Goal: Information Seeking & Learning: Learn about a topic

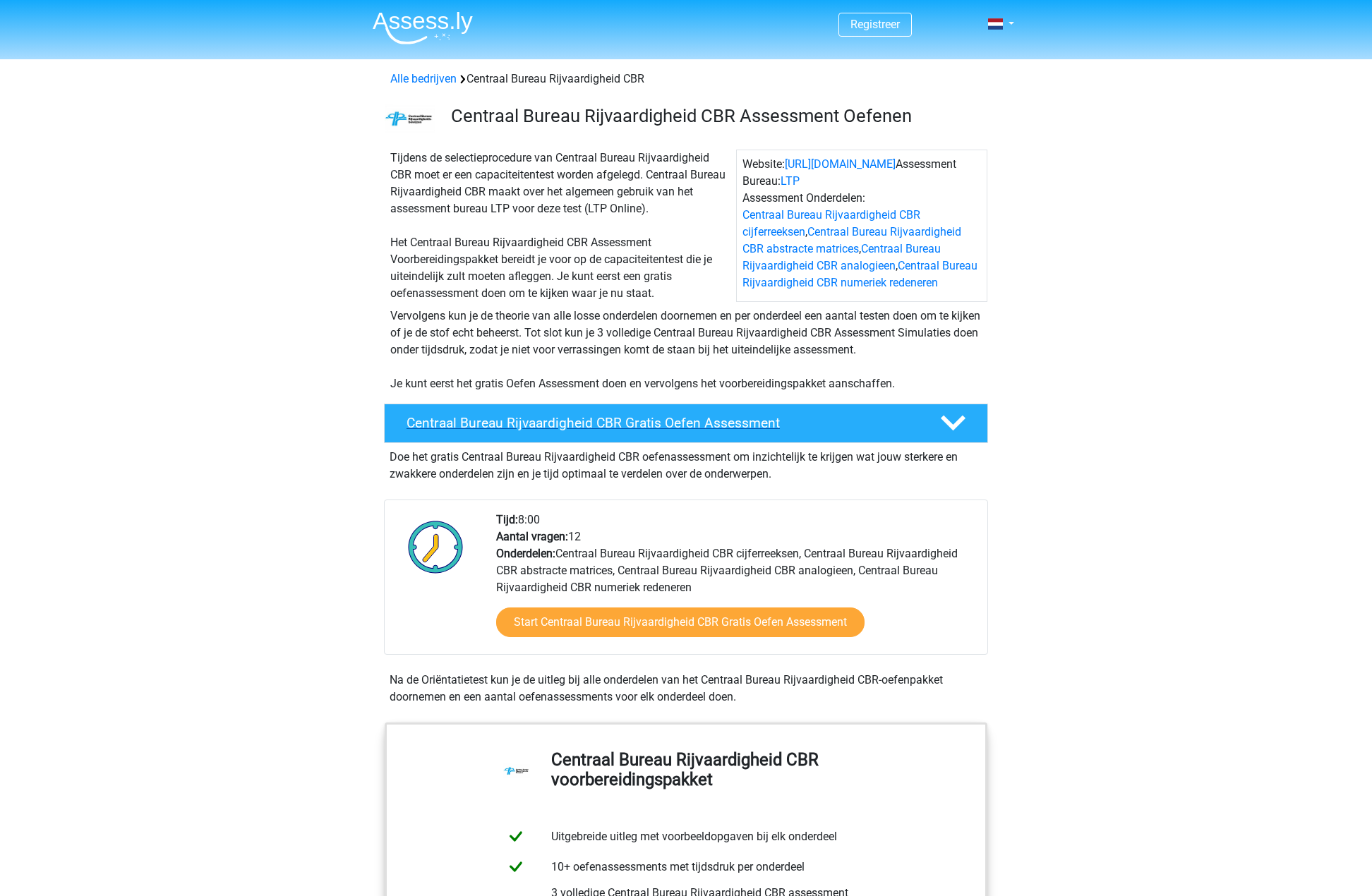
click at [706, 425] on h4 "Centraal Bureau Rijvaardigheid CBR Gratis Oefen Assessment" at bounding box center [662, 422] width 511 height 17
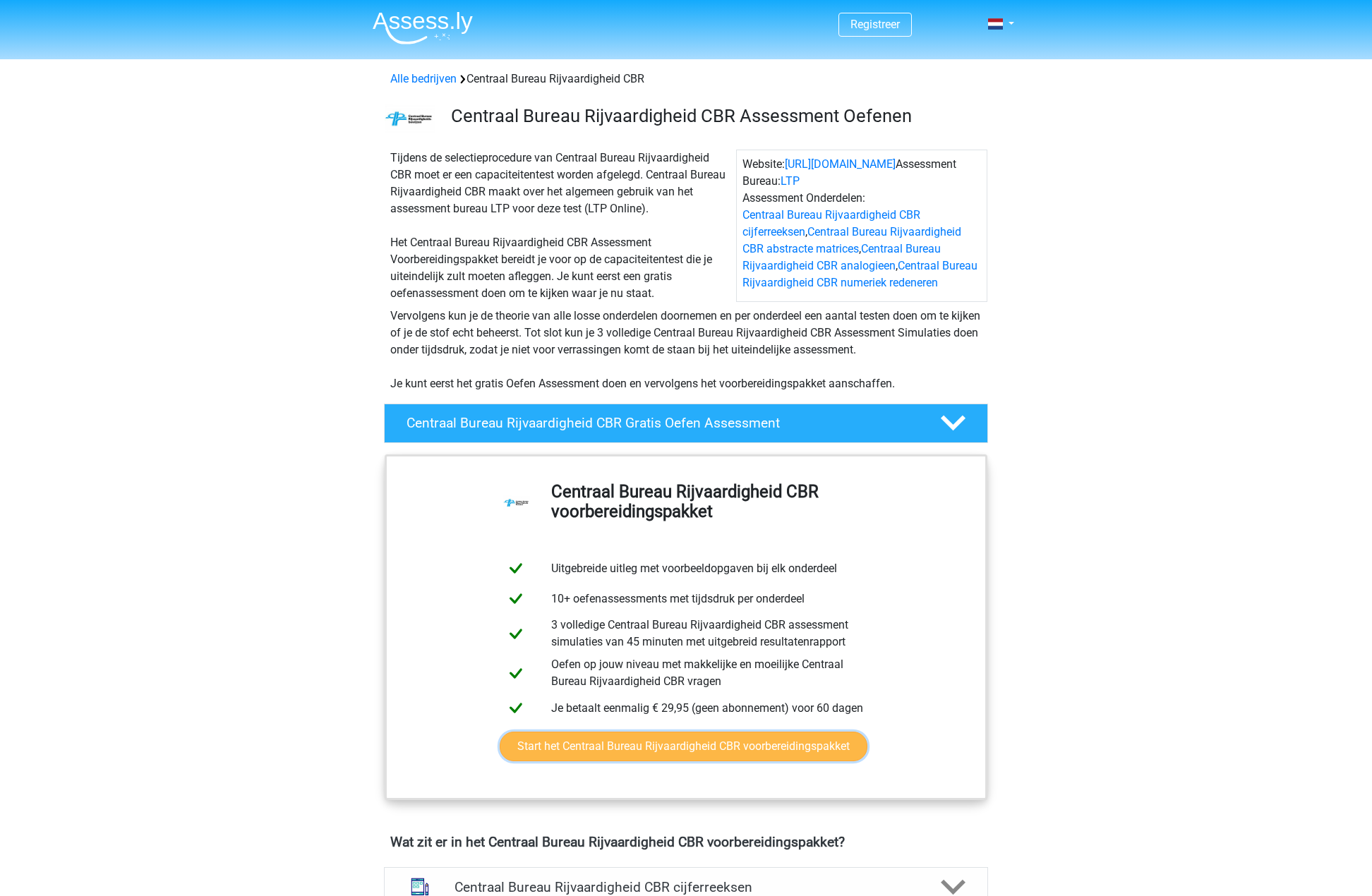
click at [742, 750] on link "Start het Centraal Bureau Rijvaardigheid CBR voorbereidingspakket" at bounding box center [683, 746] width 368 height 29
click at [423, 295] on div "Tijdens de selectieprocedure van Centraal Bureau Rijvaardigheid CBR moet er een…" at bounding box center [560, 226] width 351 height 152
drag, startPoint x: 424, startPoint y: 314, endPoint x: 648, endPoint y: 318, distance: 224.0
click at [648, 318] on div "Vervolgens kun je de theorie van alle losse onderdelen doornemen en per onderde…" at bounding box center [686, 350] width 603 height 85
click at [652, 318] on div "Vervolgens kun je de theorie van alle losse onderdelen doornemen en per onderde…" at bounding box center [686, 350] width 603 height 85
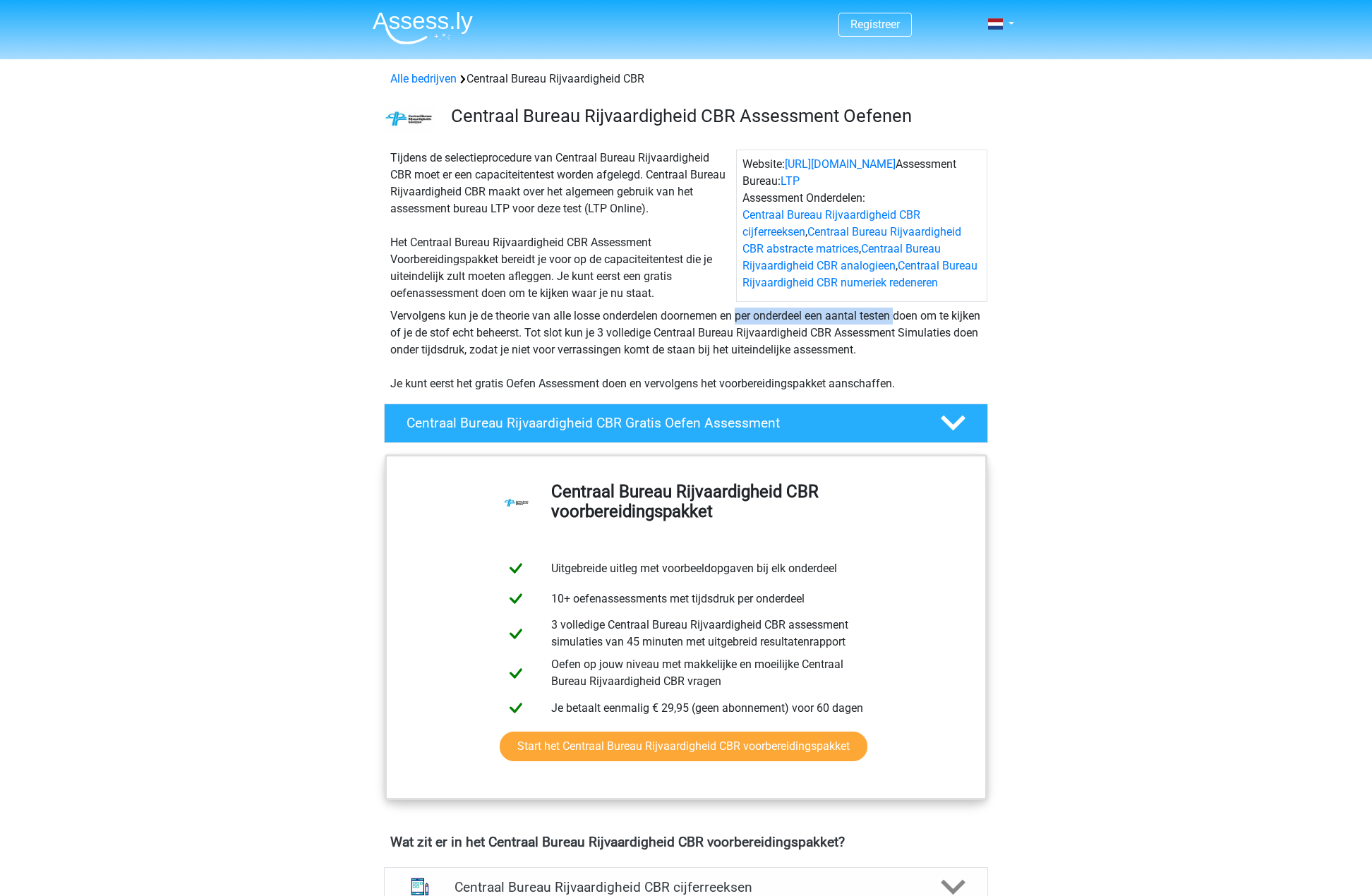
drag, startPoint x: 522, startPoint y: 318, endPoint x: 817, endPoint y: 321, distance: 295.0
click at [816, 321] on div "Vervolgens kun je de theorie van alle losse onderdelen doornemen en per onderde…" at bounding box center [686, 350] width 603 height 85
click at [817, 321] on div "Vervolgens kun je de theorie van alle losse onderdelen doornemen en per onderde…" at bounding box center [686, 350] width 603 height 85
drag, startPoint x: 855, startPoint y: 316, endPoint x: 916, endPoint y: 315, distance: 61.0
click at [915, 315] on div "Vervolgens kun je de theorie van alle losse onderdelen doornemen en per onderde…" at bounding box center [686, 350] width 603 height 85
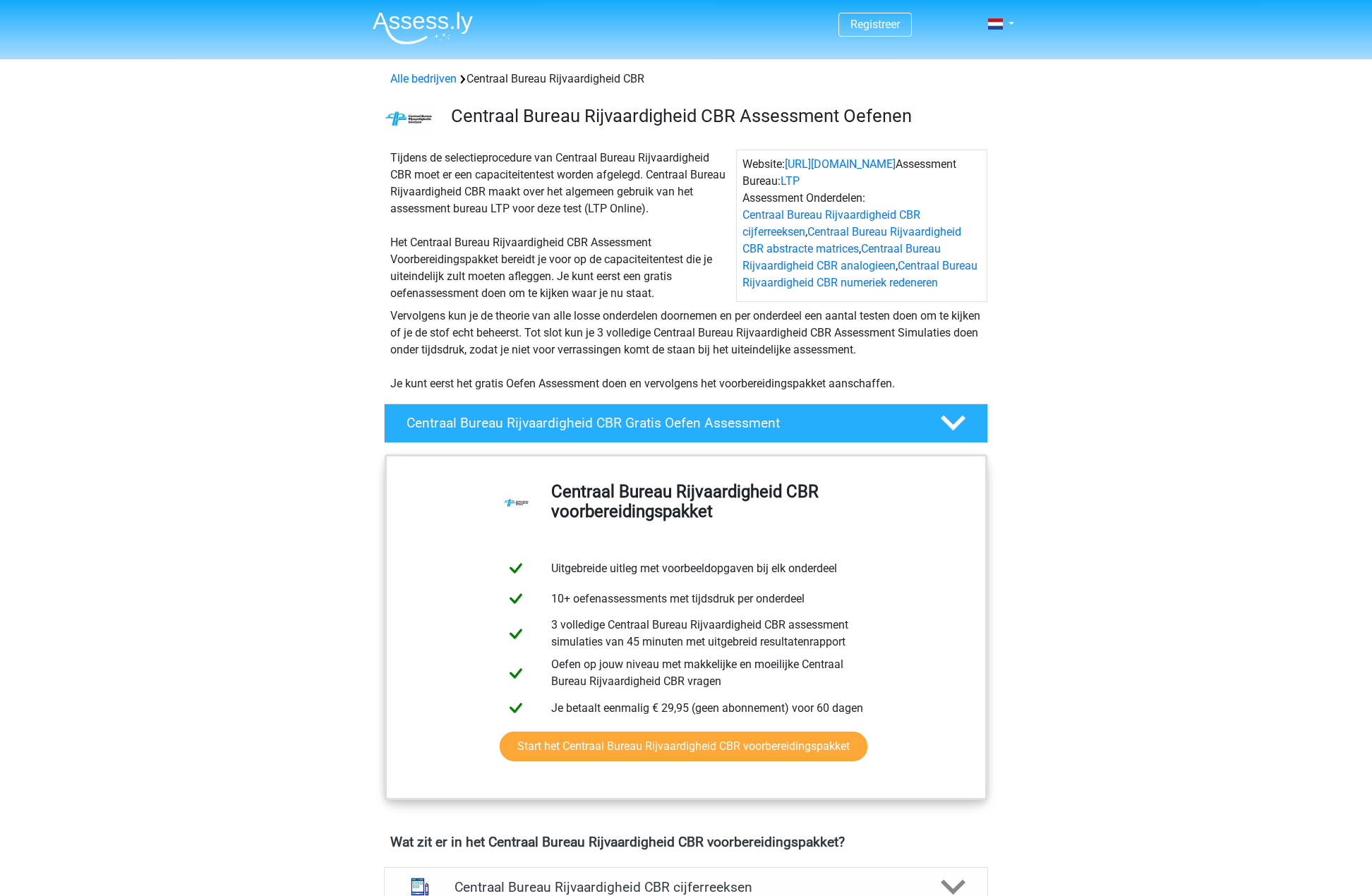
click at [916, 315] on div "Vervolgens kun je de theorie van alle losse onderdelen doornemen en per onderde…" at bounding box center [686, 350] width 603 height 85
drag, startPoint x: 468, startPoint y: 336, endPoint x: 599, endPoint y: 335, distance: 131.0
click at [594, 335] on div "Vervolgens kun je de theorie van alle losse onderdelen doornemen en per onderde…" at bounding box center [686, 350] width 603 height 85
click at [599, 335] on div "Vervolgens kun je de theorie van alle losse onderdelen doornemen en per onderde…" at bounding box center [686, 350] width 603 height 85
drag, startPoint x: 565, startPoint y: 331, endPoint x: 761, endPoint y: 332, distance: 196.0
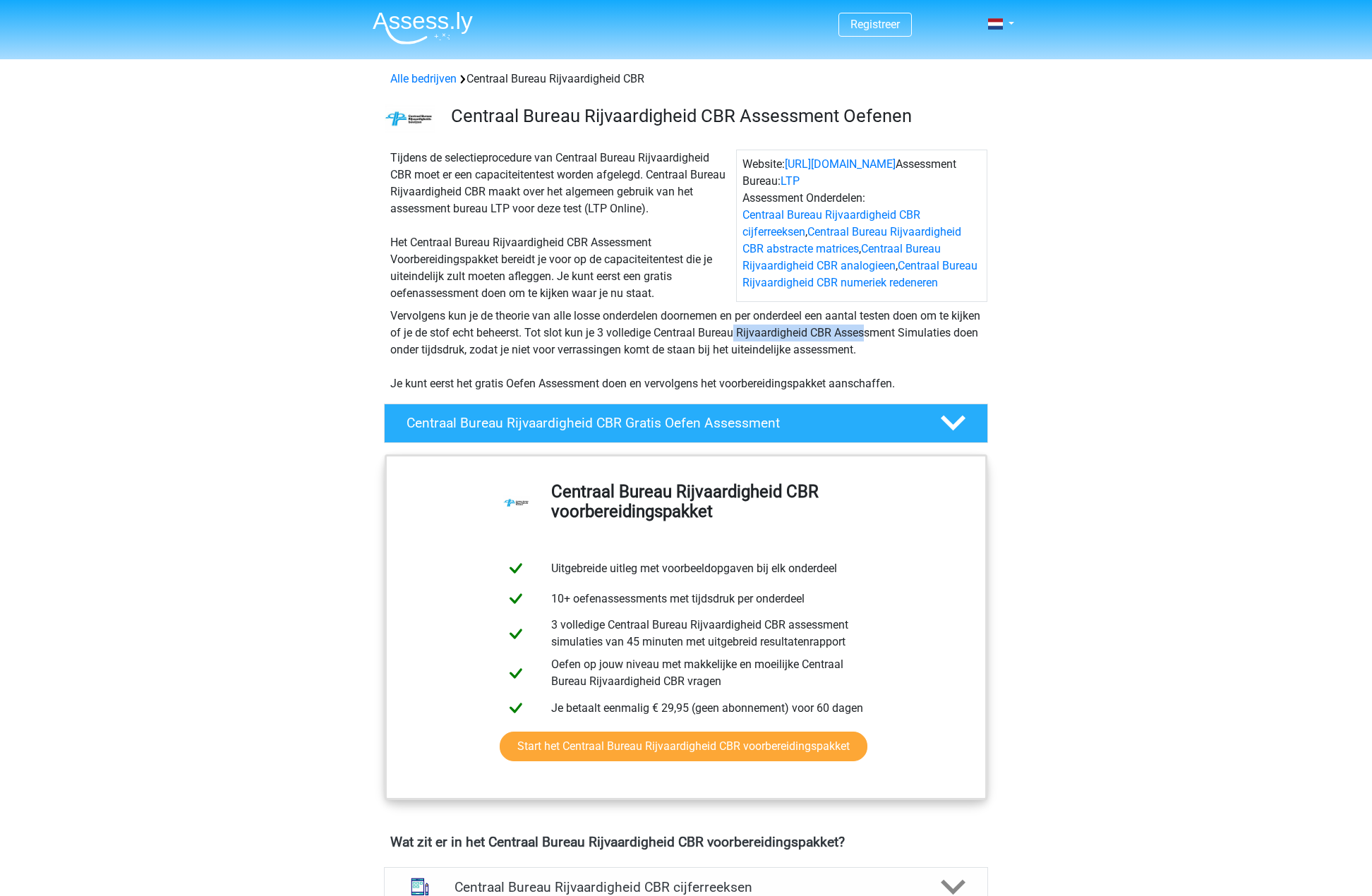
click at [742, 332] on div "Vervolgens kun je de theorie van alle losse onderdelen doornemen en per onderde…" at bounding box center [686, 350] width 603 height 85
click at [761, 332] on div "Vervolgens kun je de theorie van alle losse onderdelen doornemen en per onderde…" at bounding box center [686, 350] width 603 height 85
drag, startPoint x: 408, startPoint y: 348, endPoint x: 493, endPoint y: 348, distance: 85.0
click at [493, 348] on div "Vervolgens kun je de theorie van alle losse onderdelen doornemen en per onderde…" at bounding box center [686, 350] width 603 height 85
click at [529, 347] on div "Vervolgens kun je de theorie van alle losse onderdelen doornemen en per onderde…" at bounding box center [686, 350] width 603 height 85
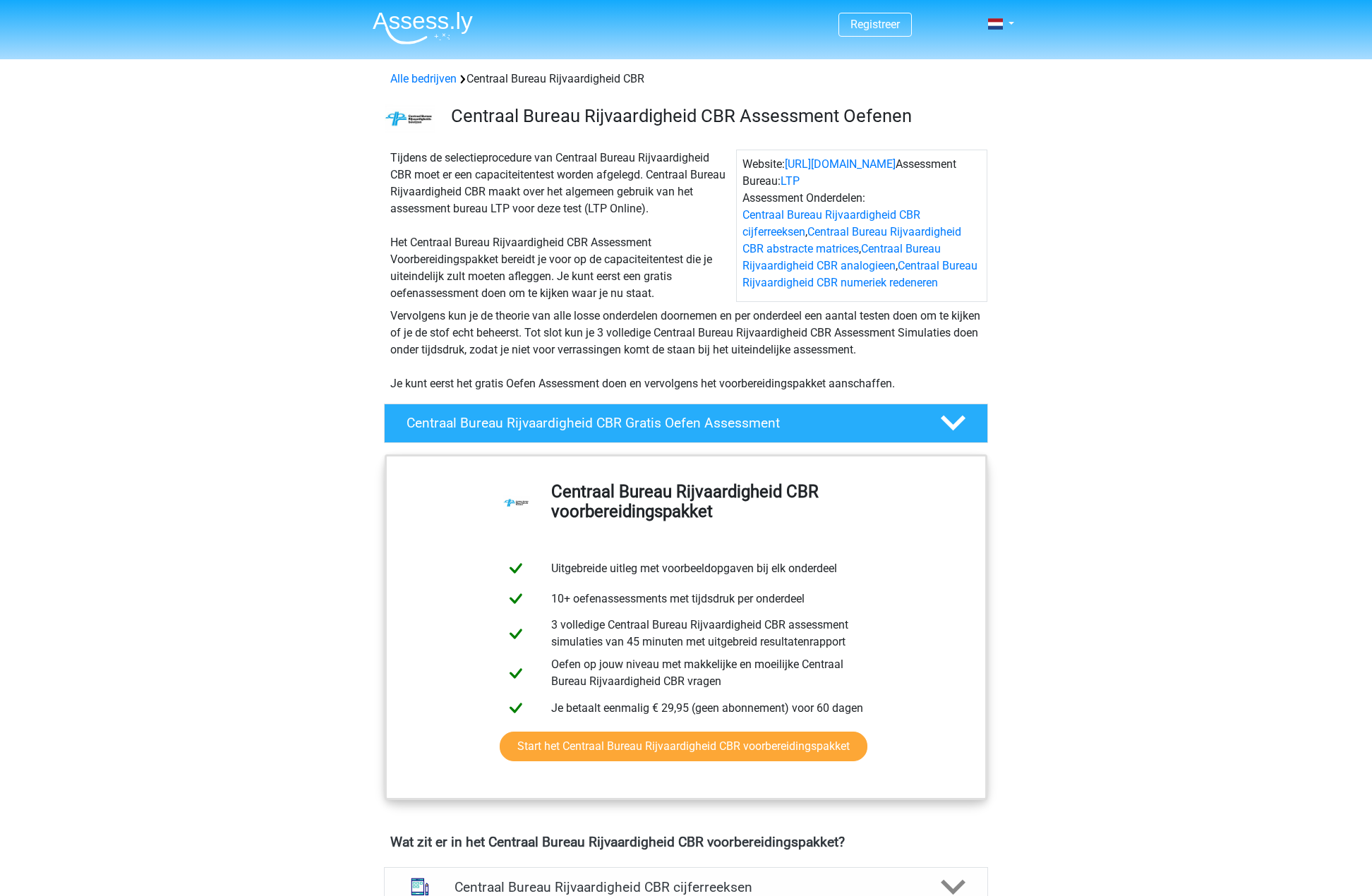
drag, startPoint x: 562, startPoint y: 351, endPoint x: 865, endPoint y: 352, distance: 303.0
click at [848, 351] on div "Vervolgens kun je de theorie van alle losse onderdelen doornemen en per onderde…" at bounding box center [686, 350] width 603 height 85
click at [913, 352] on div "Vervolgens kun je de theorie van alle losse onderdelen doornemen en per onderde…" at bounding box center [686, 350] width 603 height 85
click at [944, 344] on div "Vervolgens kun je de theorie van alle losse onderdelen doornemen en per onderde…" at bounding box center [686, 350] width 603 height 85
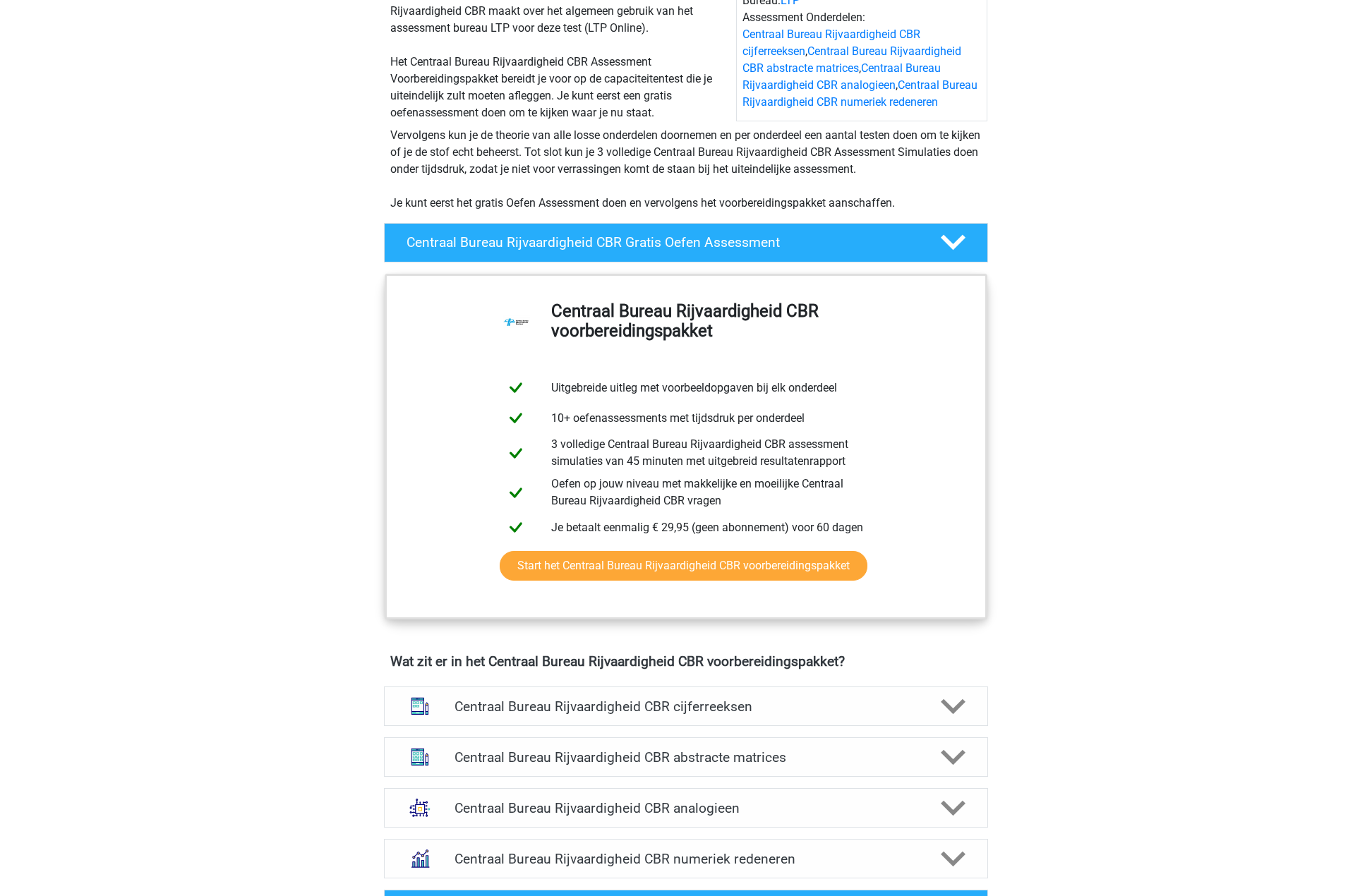
scroll to position [353, 0]
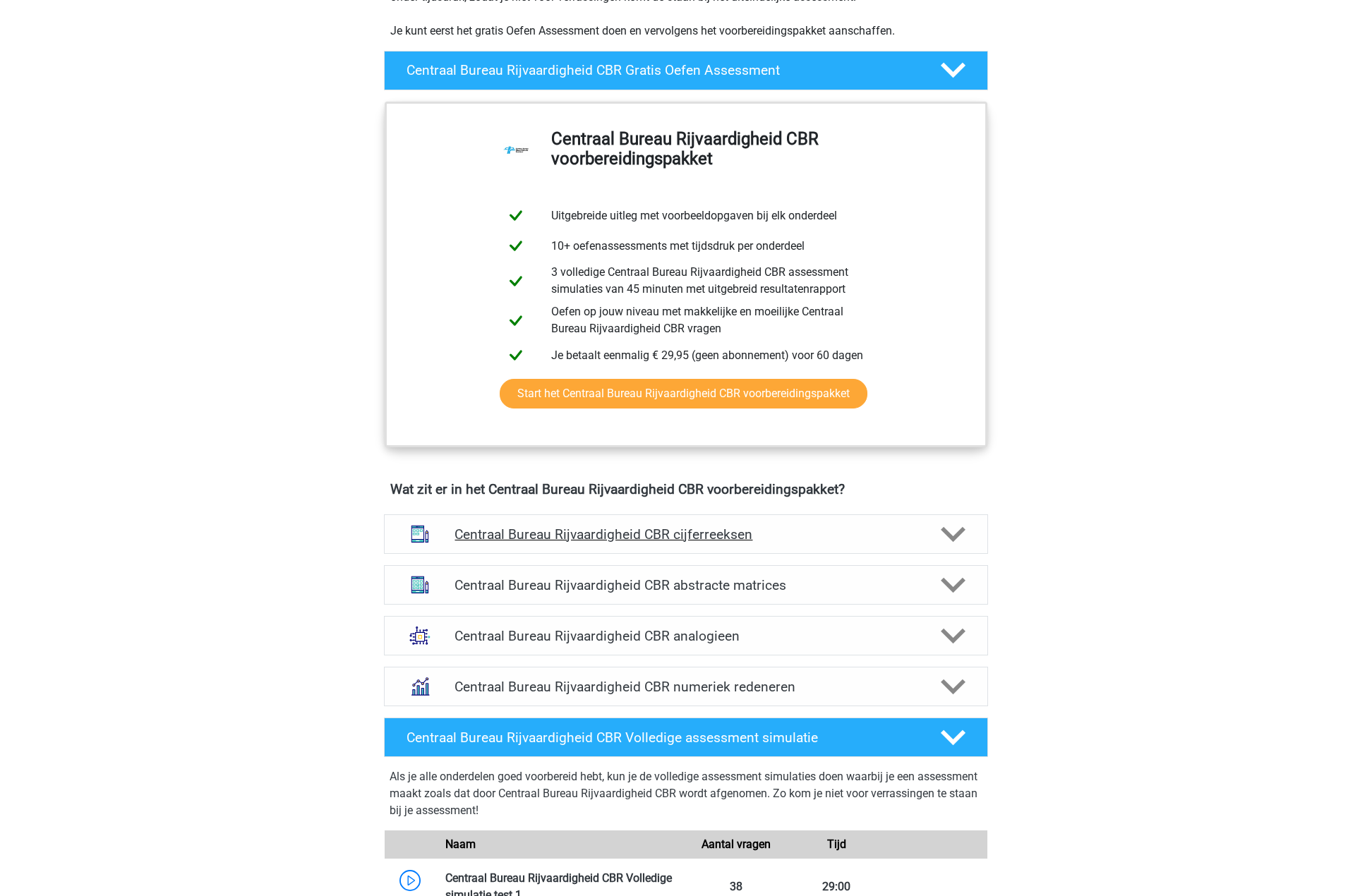
click at [743, 533] on h4 "Centraal Bureau Rijvaardigheid CBR cijferreeksen" at bounding box center [685, 535] width 462 height 17
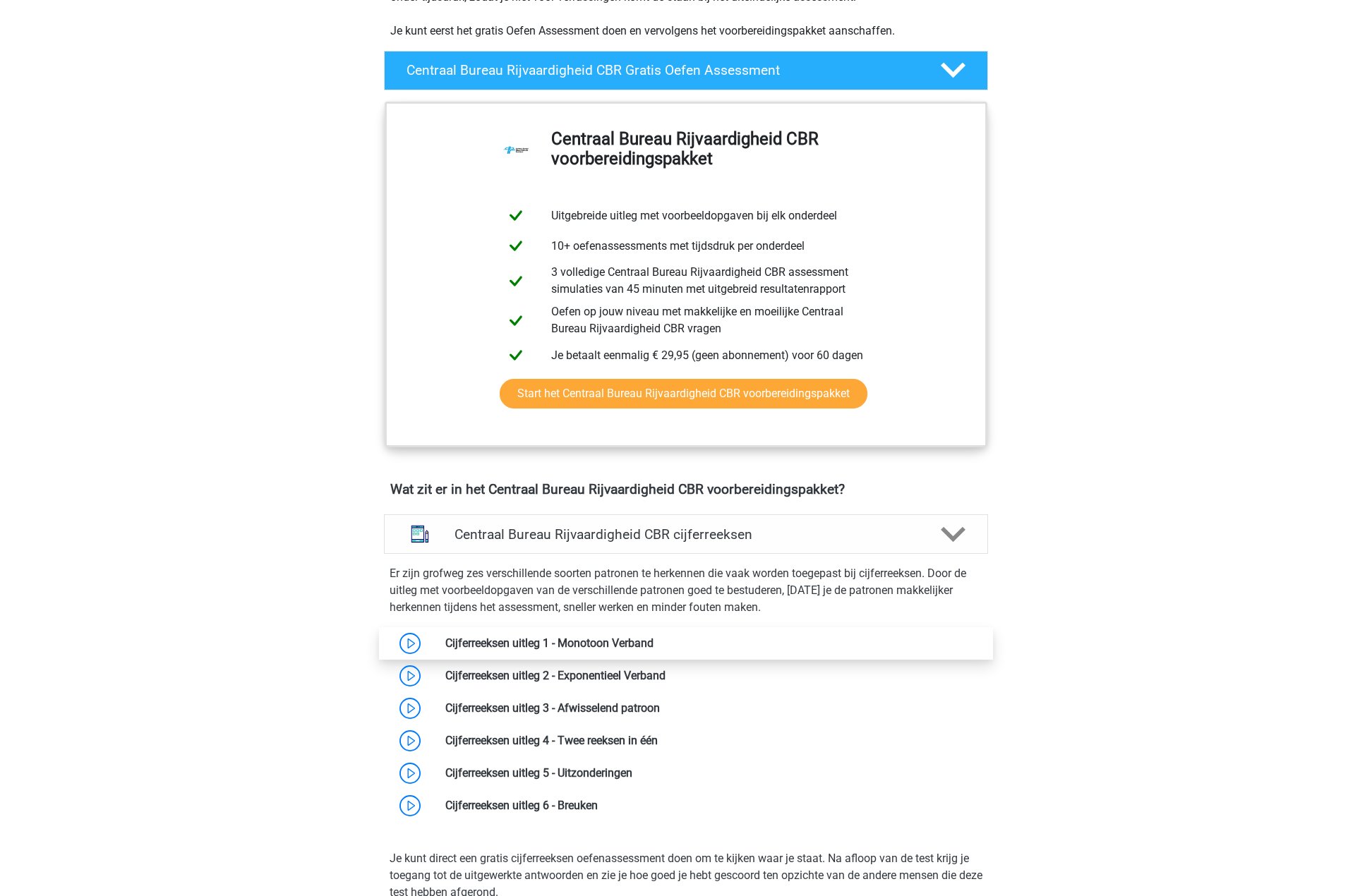
click at [653, 640] on link at bounding box center [653, 643] width 0 height 14
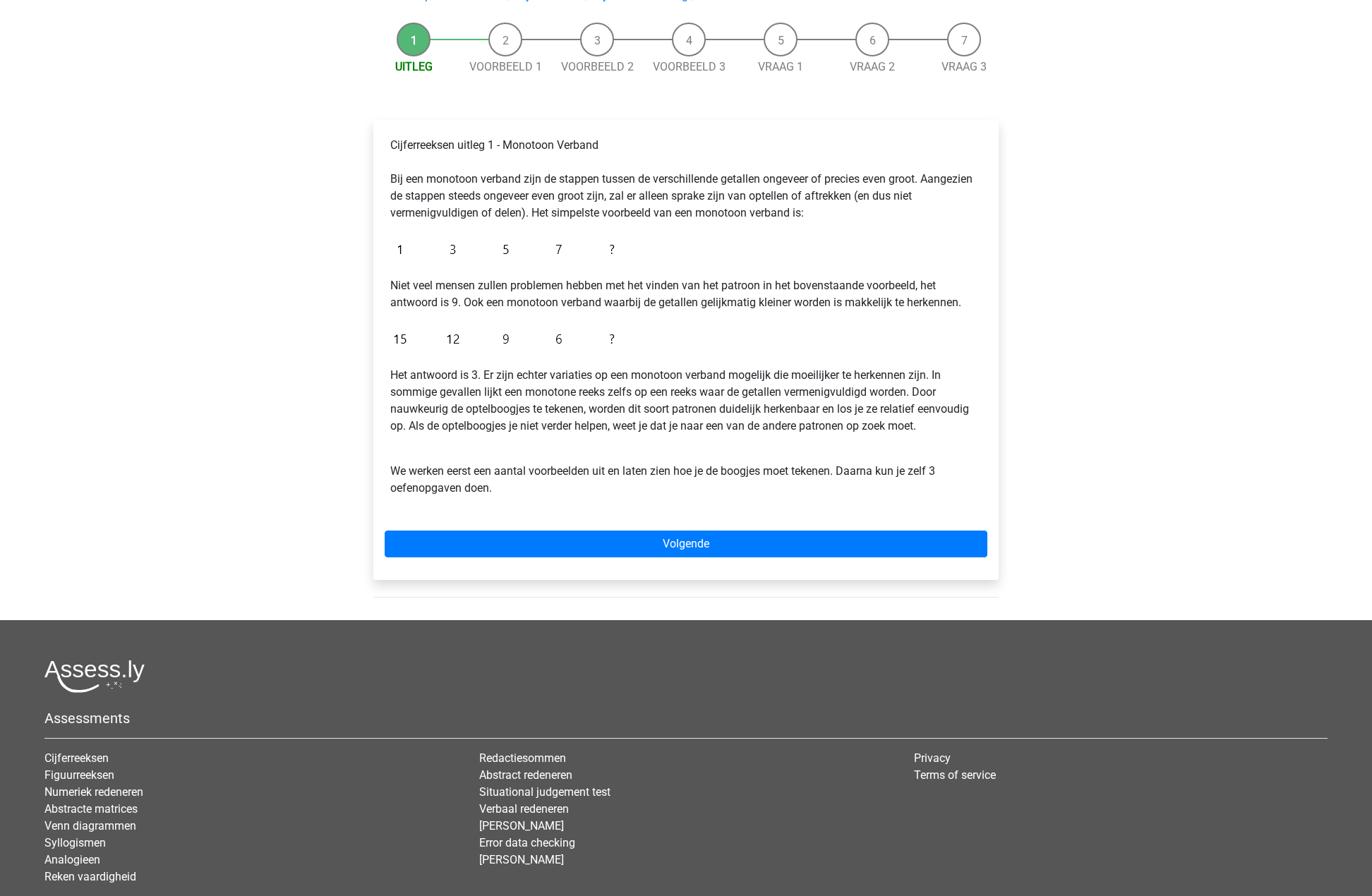
scroll to position [141, 0]
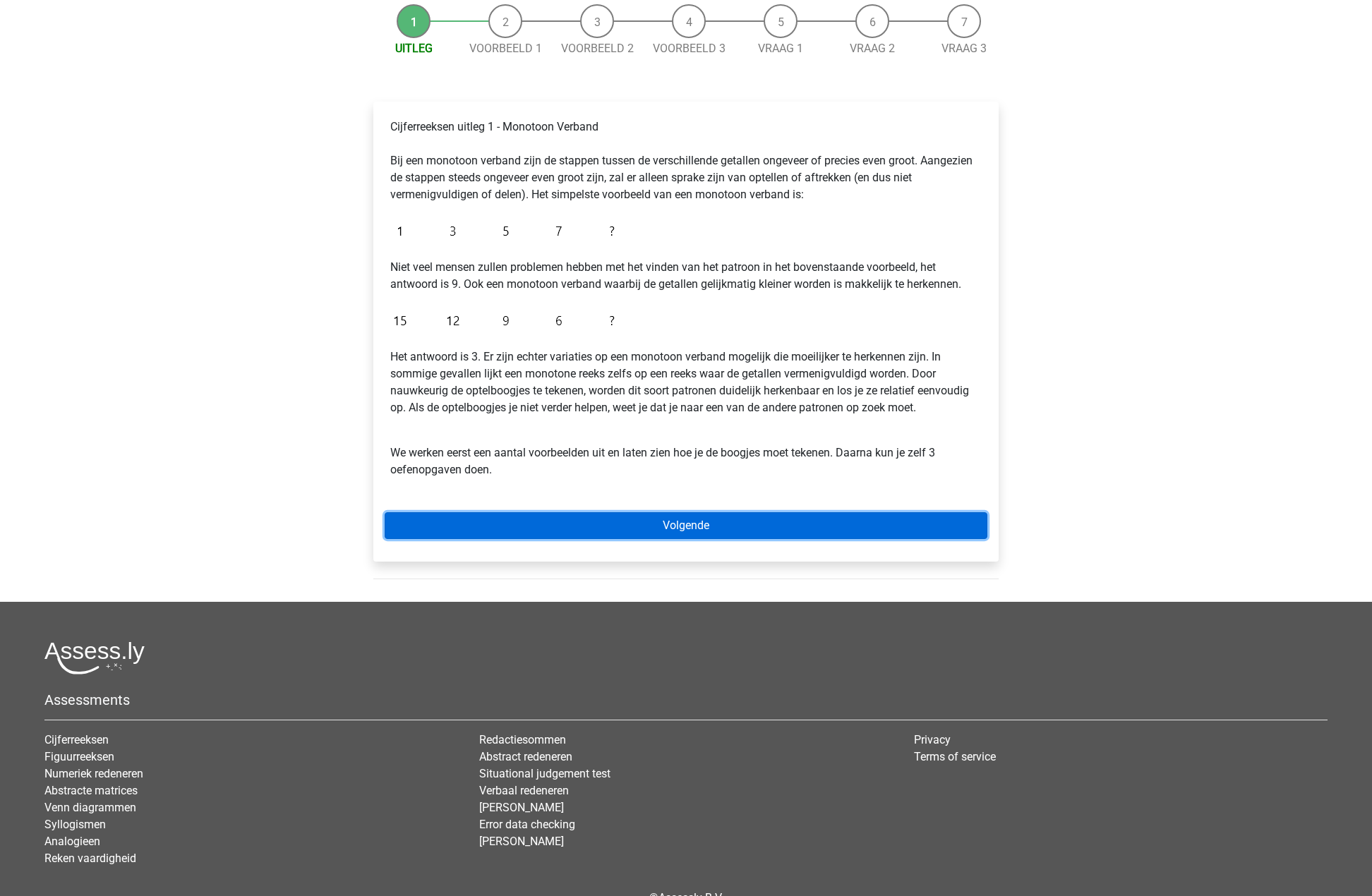
click at [709, 530] on link "Volgende" at bounding box center [686, 525] width 603 height 27
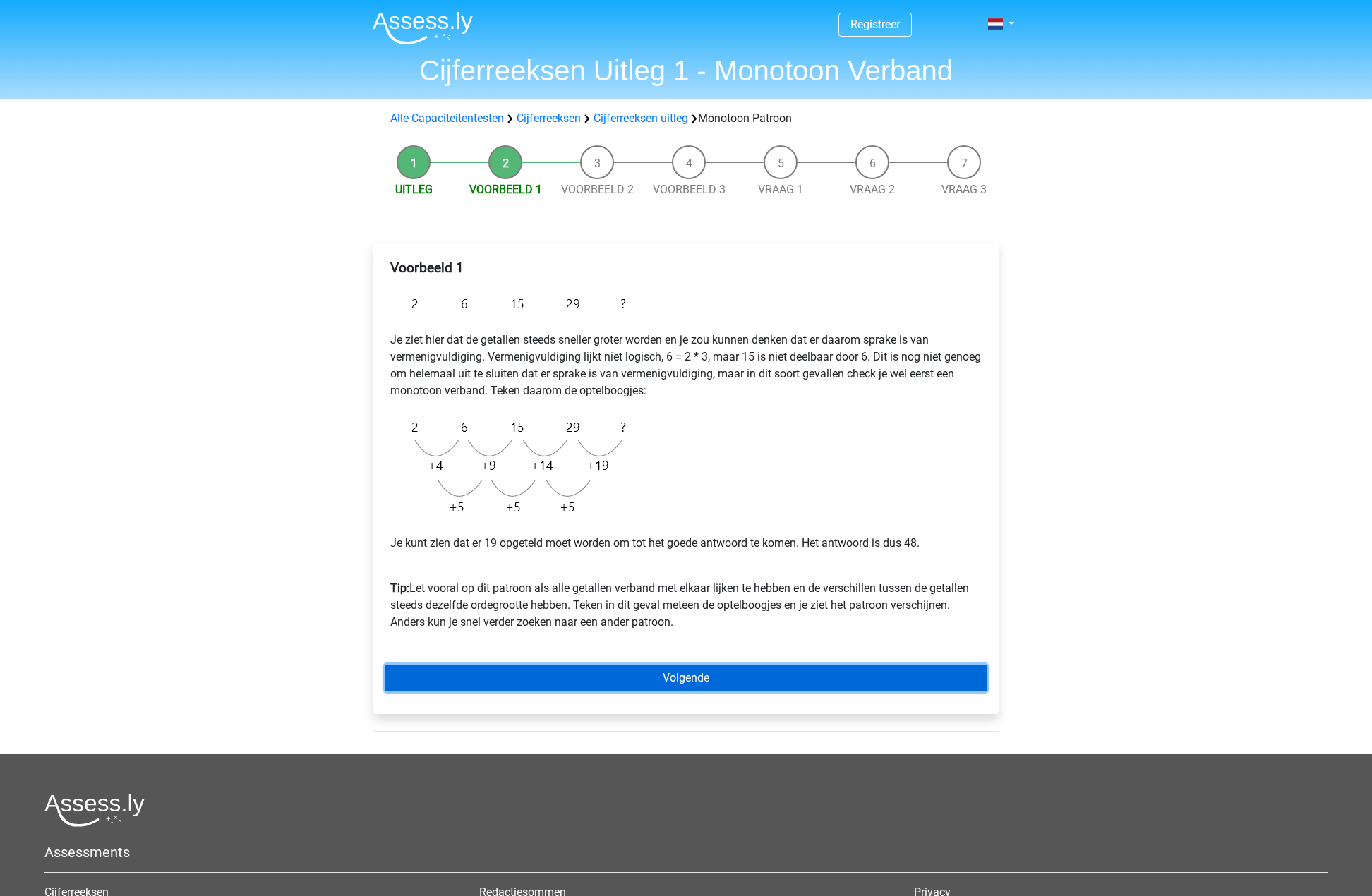
click at [752, 678] on link "Volgende" at bounding box center [686, 678] width 603 height 27
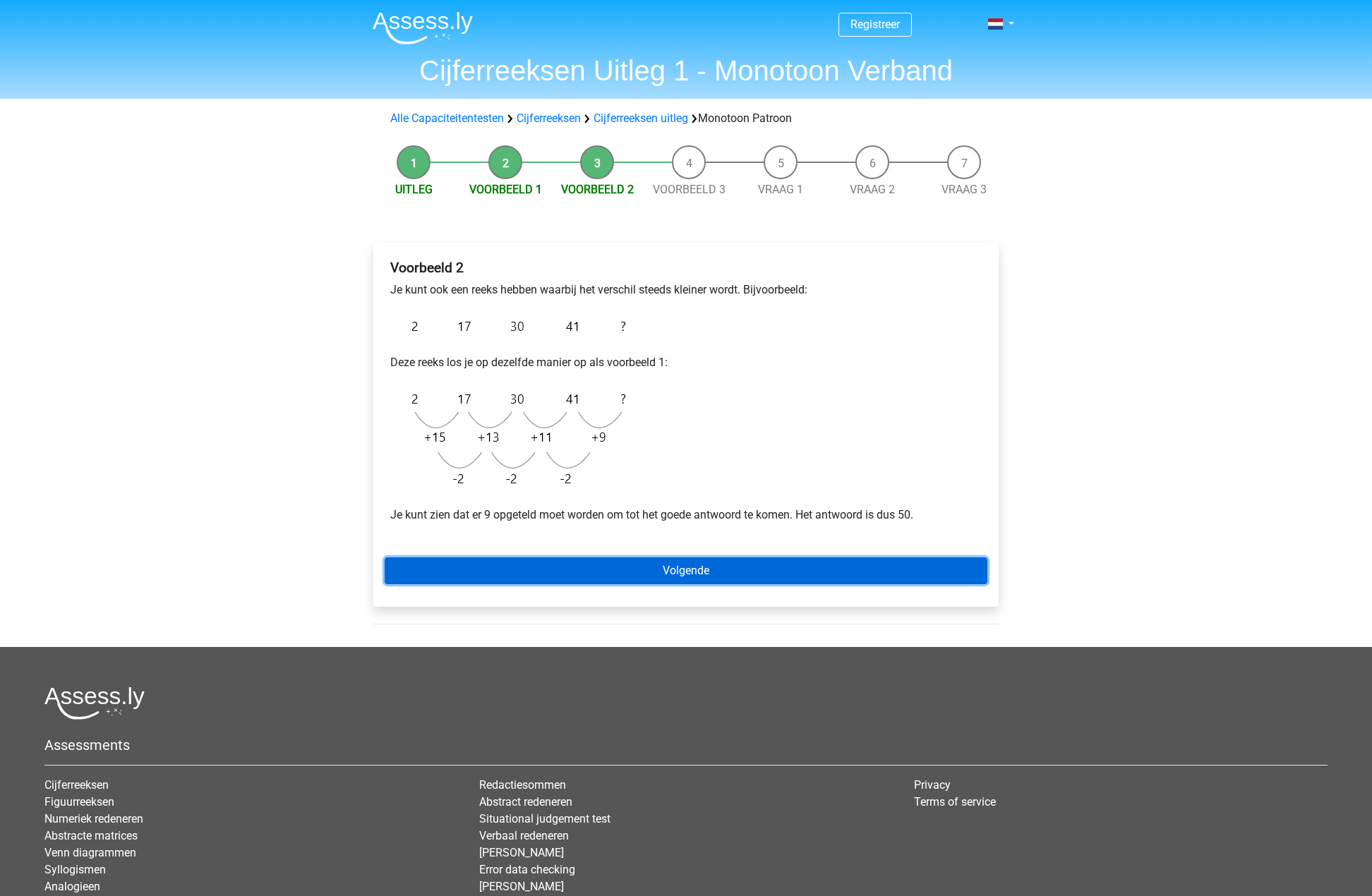
click at [725, 560] on link "Volgende" at bounding box center [686, 571] width 603 height 27
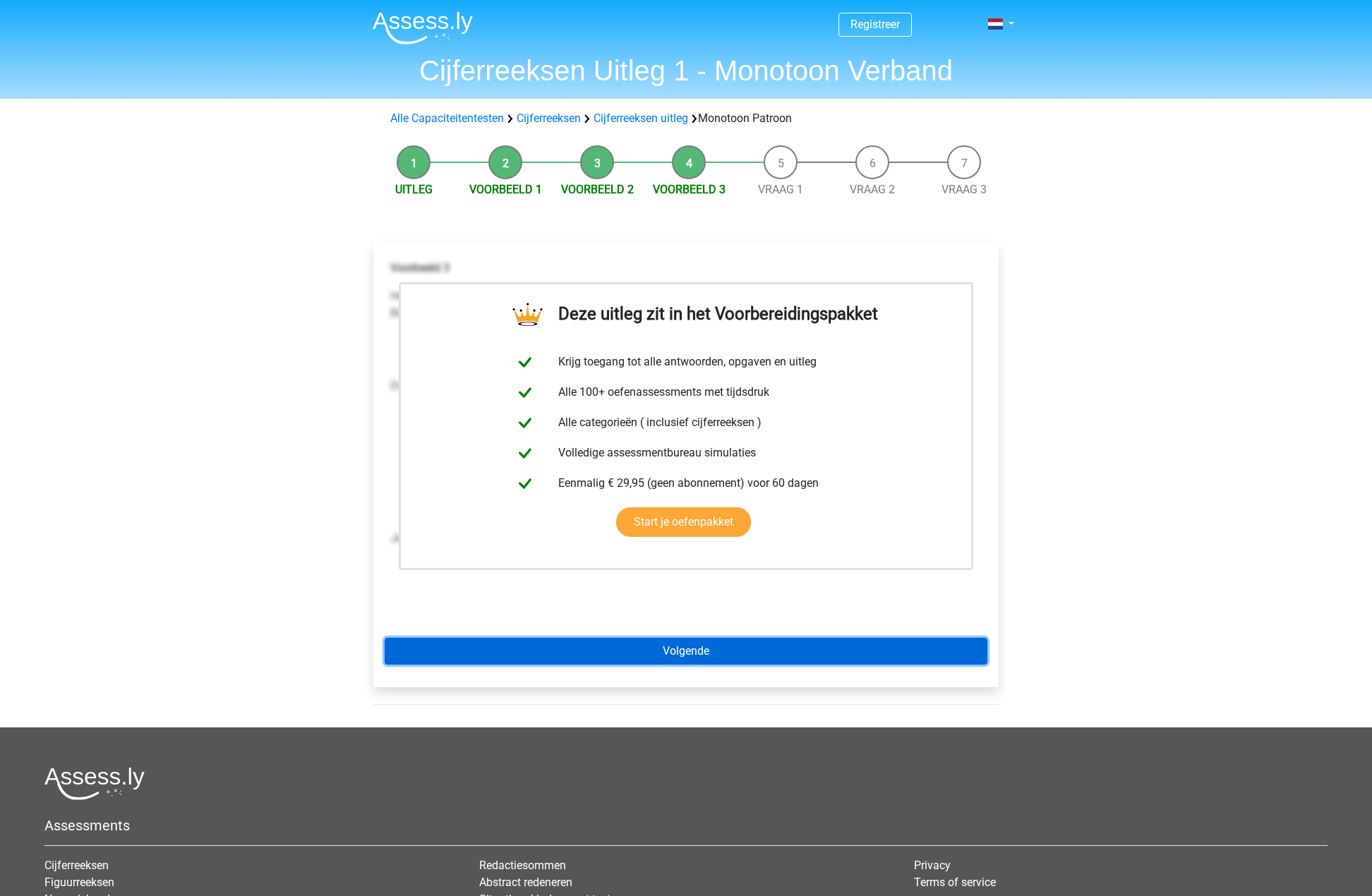
click at [709, 638] on link "Volgende" at bounding box center [686, 651] width 603 height 27
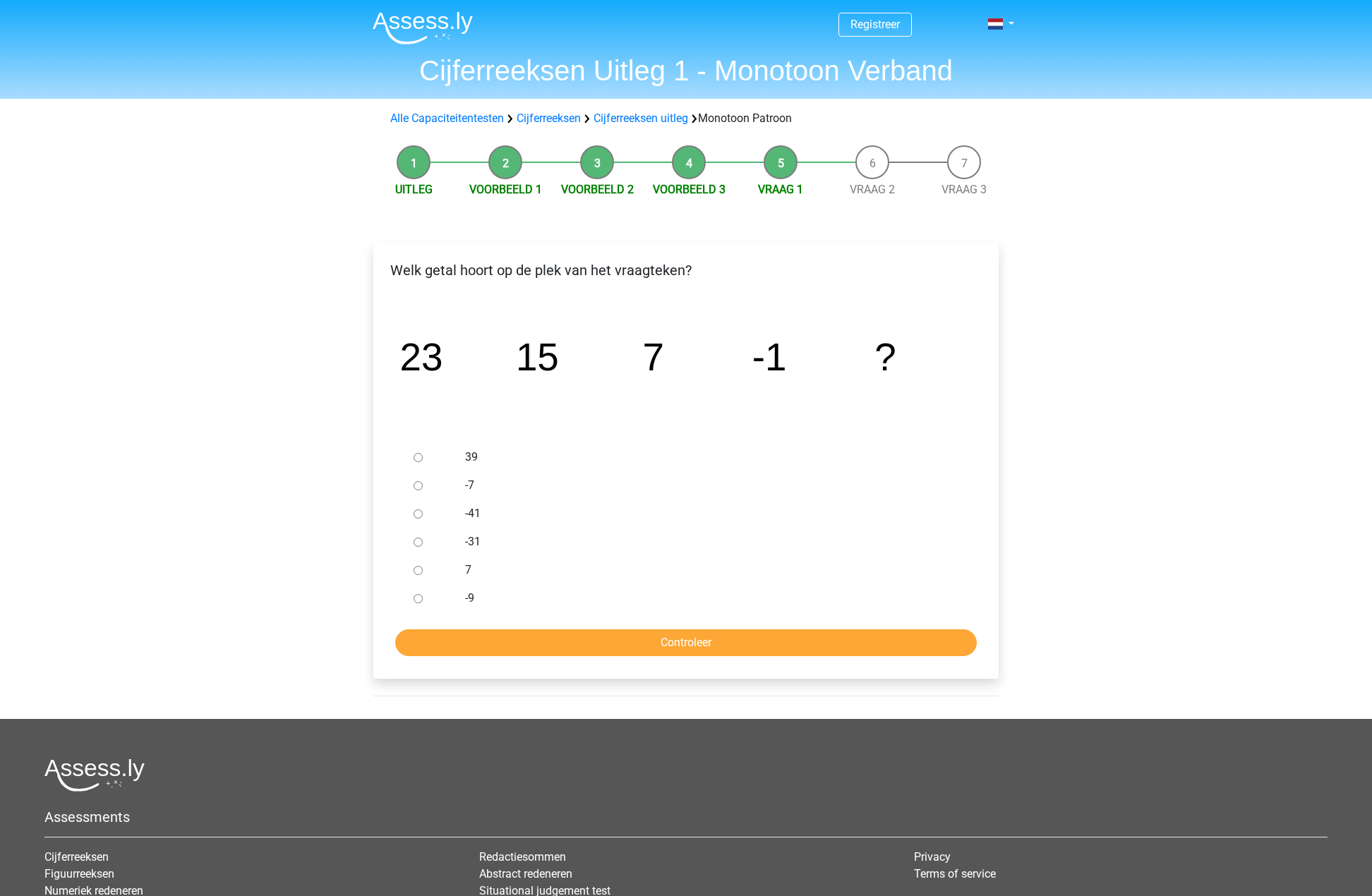
click at [459, 604] on div "-9" at bounding box center [709, 598] width 510 height 28
click at [416, 603] on input "-9" at bounding box center [418, 599] width 9 height 9
radio input "true"
click at [701, 637] on input "Controleer" at bounding box center [686, 642] width 581 height 27
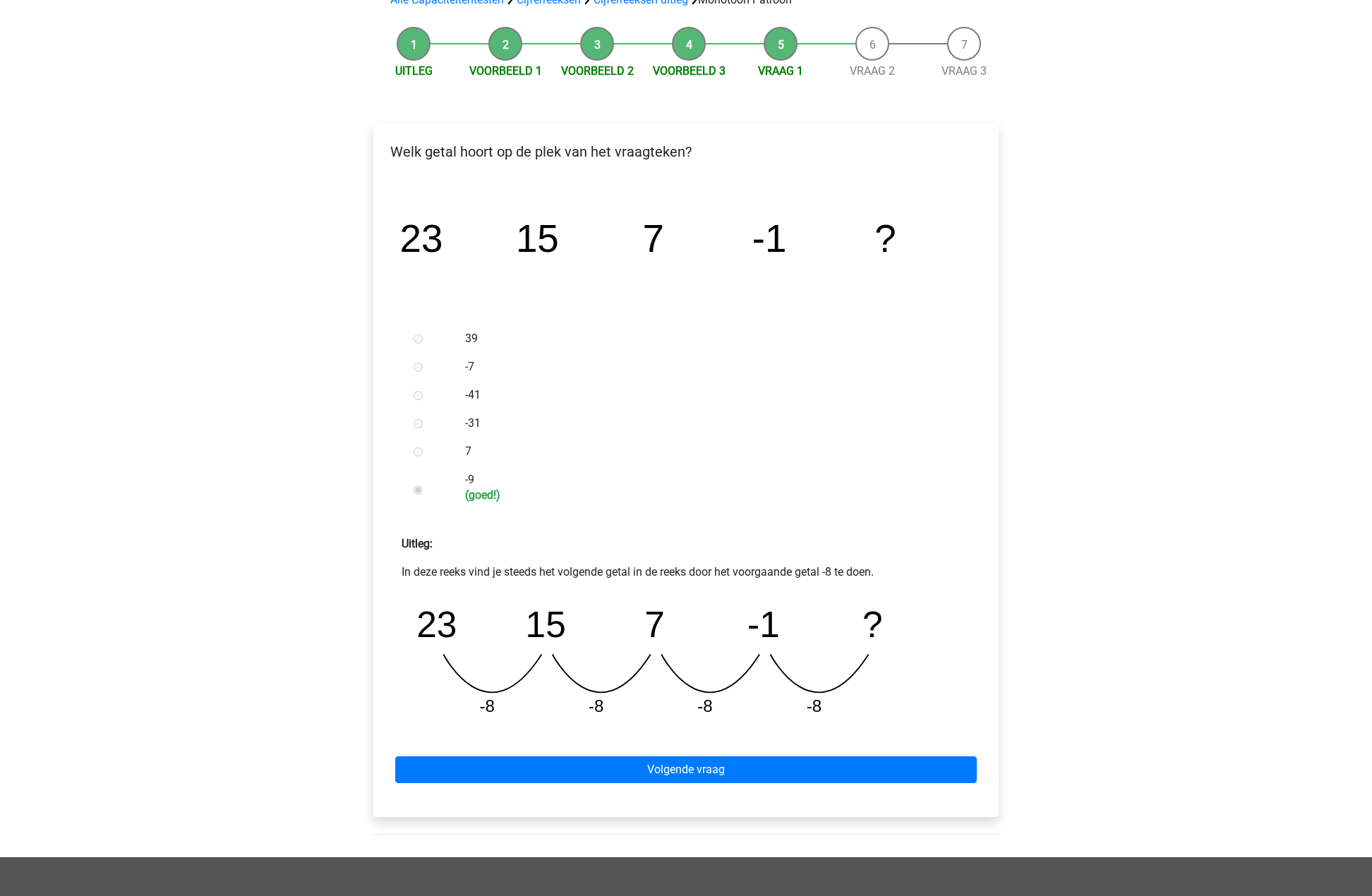
scroll to position [141, 0]
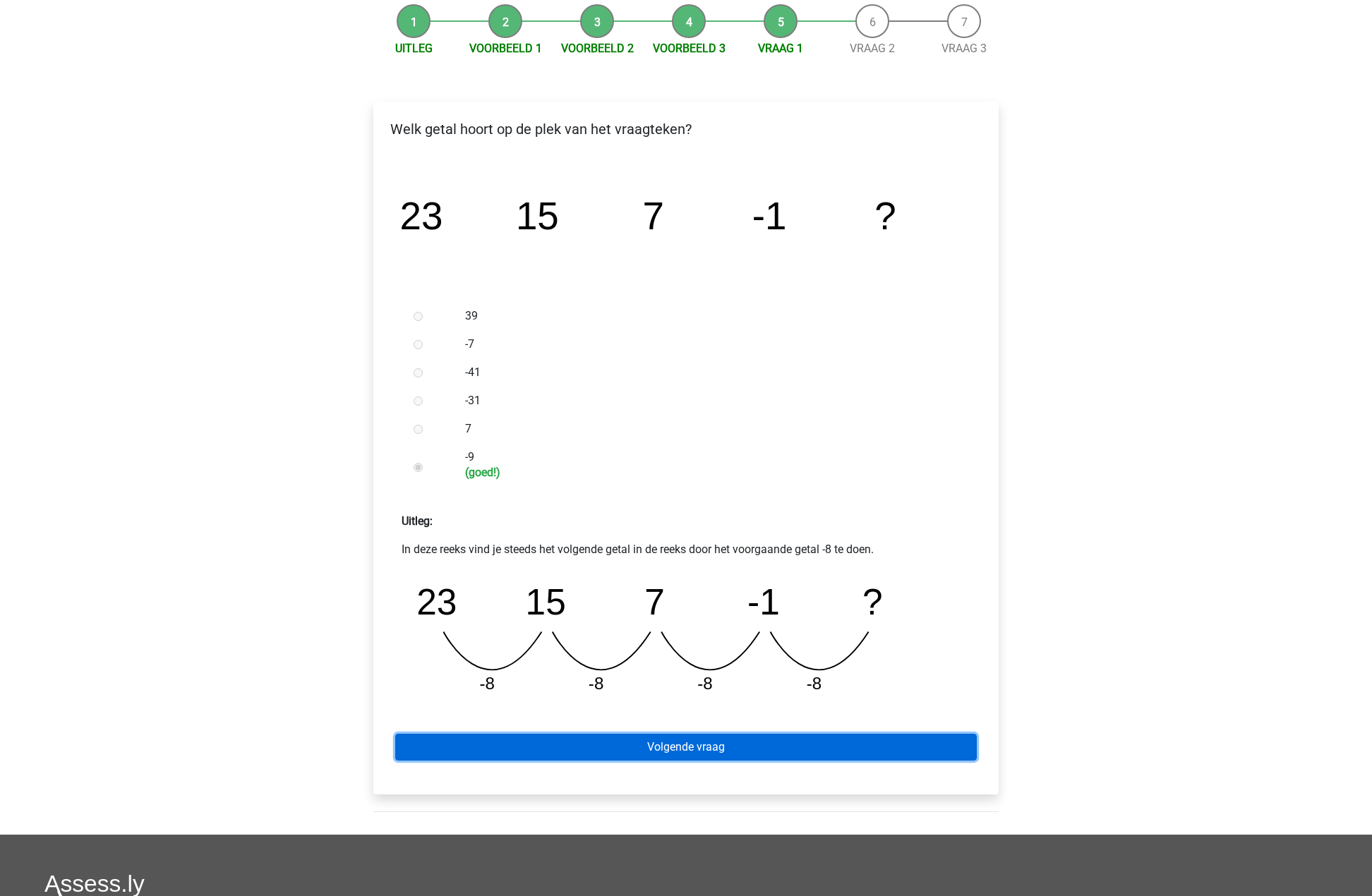
click at [735, 748] on link "Volgende vraag" at bounding box center [686, 747] width 581 height 27
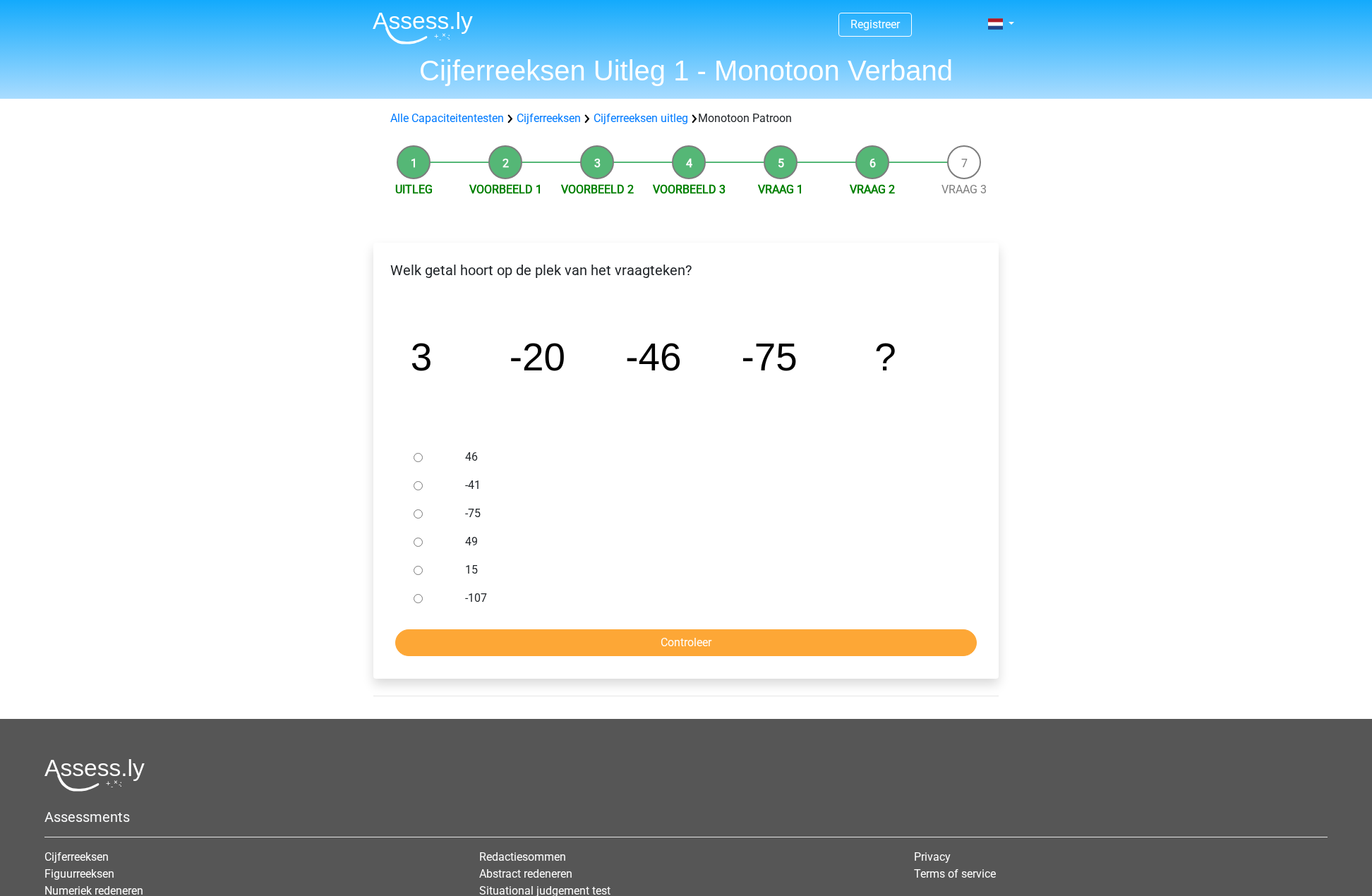
click at [483, 598] on label "-107" at bounding box center [709, 599] width 489 height 17
click at [423, 598] on input "-107" at bounding box center [418, 599] width 9 height 9
radio input "true"
click at [692, 635] on input "Controleer" at bounding box center [686, 642] width 581 height 27
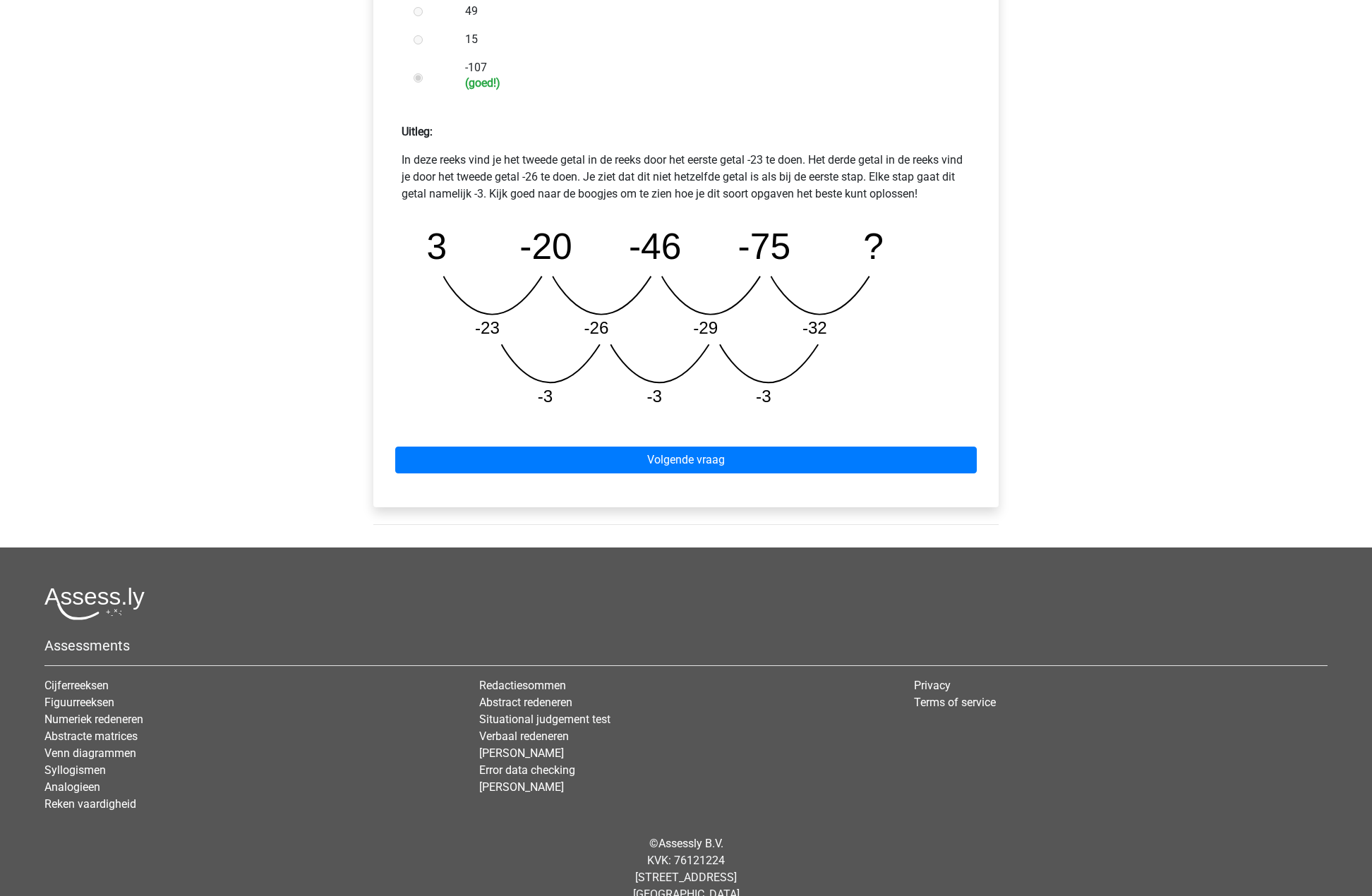
scroll to position [555, 0]
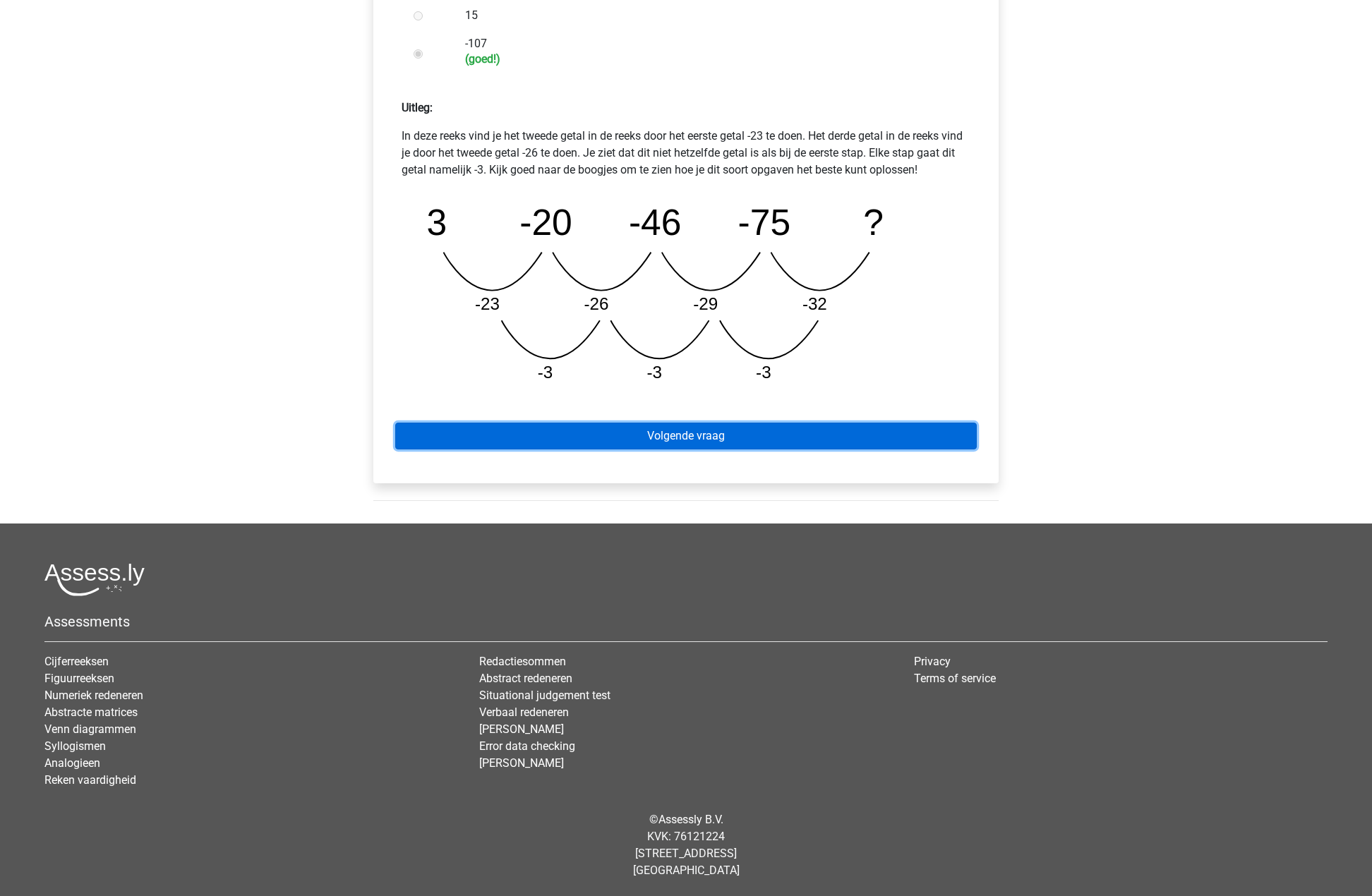
click at [770, 445] on link "Volgende vraag" at bounding box center [686, 435] width 581 height 27
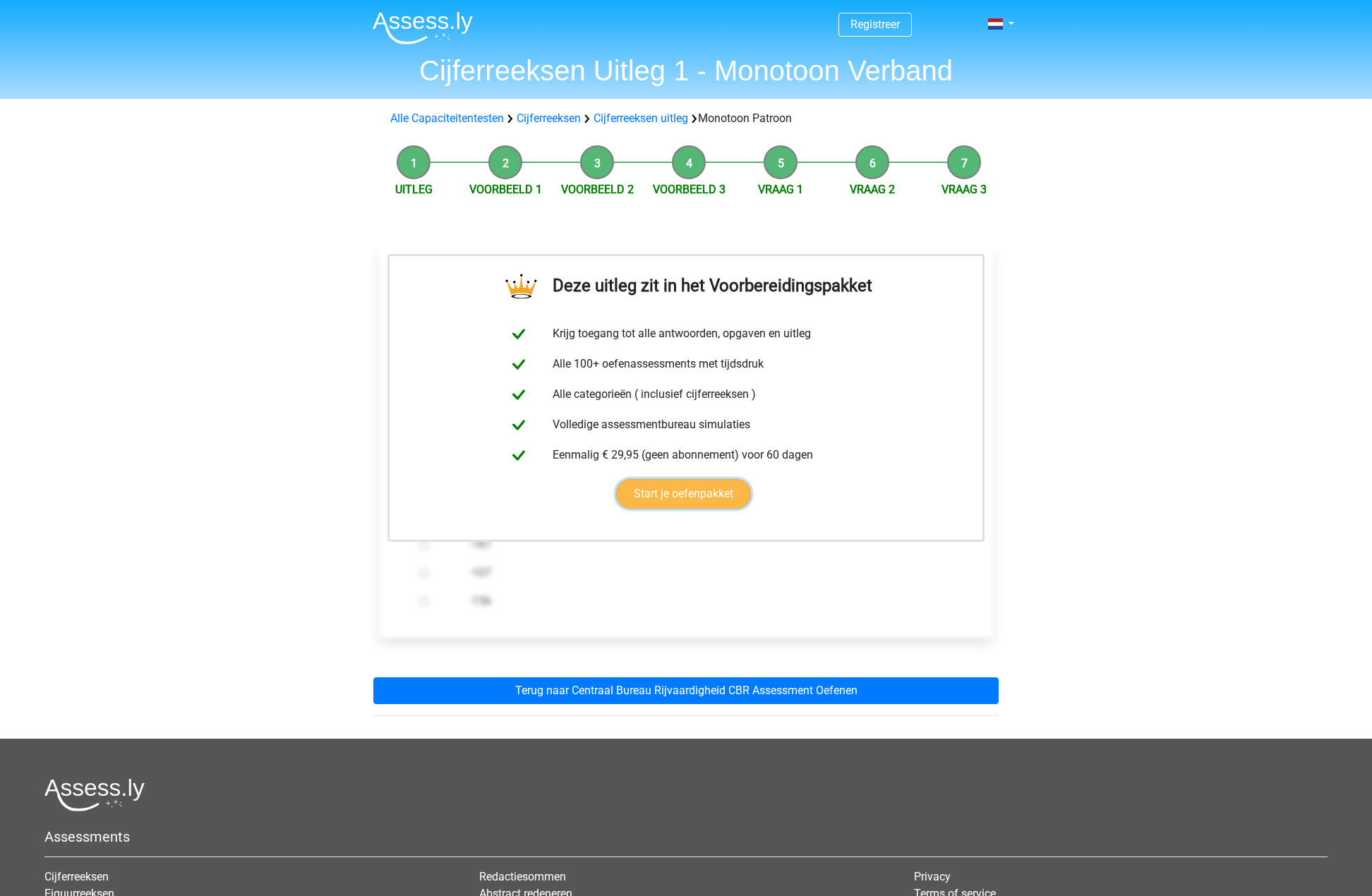
click at [701, 493] on link "Start je oefenpakket" at bounding box center [683, 494] width 135 height 29
